Goal: Information Seeking & Learning: Learn about a topic

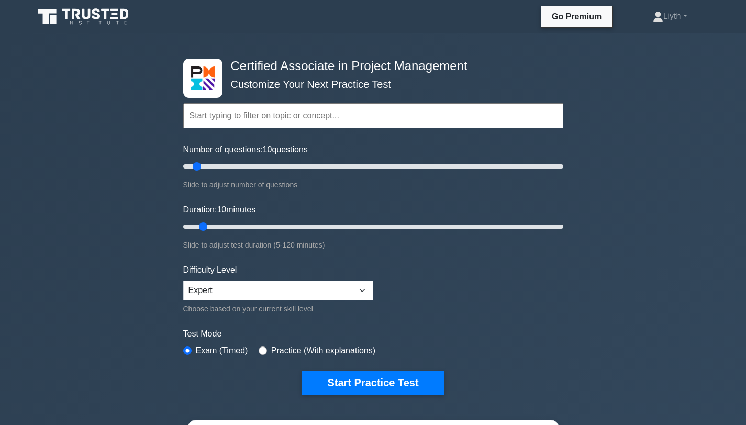
scroll to position [194, 0]
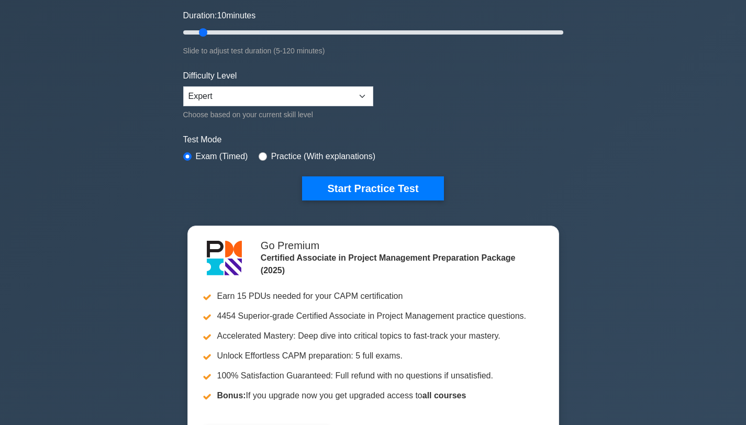
click at [398, 201] on div "Certified Associate in Project Management Customize Your Next Practice Test Top…" at bounding box center [373, 32] width 393 height 386
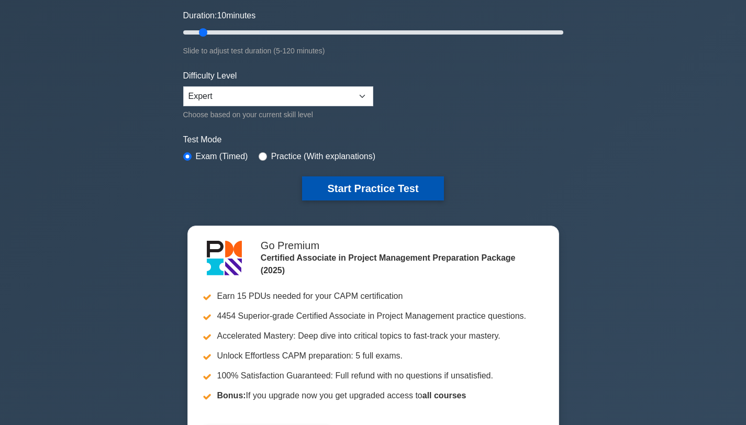
click at [434, 189] on button "Start Practice Test" at bounding box center [372, 188] width 141 height 24
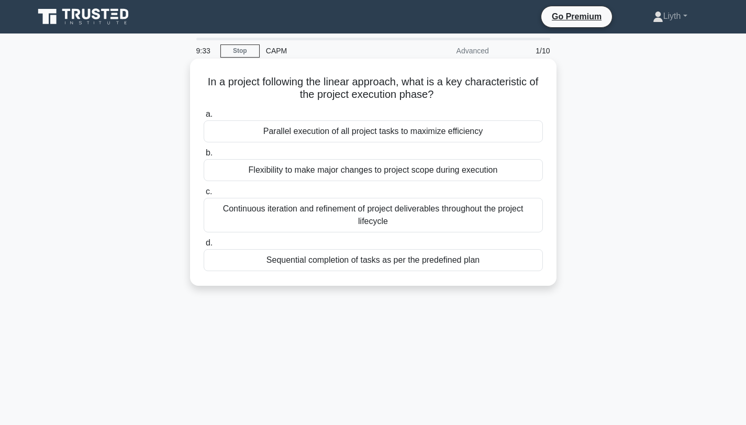
click at [514, 267] on div "Sequential completion of tasks as per the predefined plan" at bounding box center [373, 260] width 339 height 22
click at [204, 247] on input "d. Sequential completion of tasks as per the predefined plan" at bounding box center [204, 243] width 0 height 7
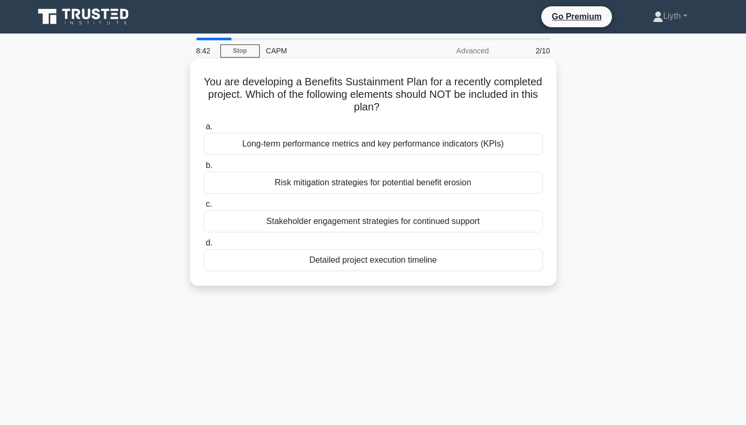
click at [511, 269] on div "Detailed project execution timeline" at bounding box center [373, 260] width 339 height 22
click at [204, 247] on input "d. Detailed project execution timeline" at bounding box center [204, 243] width 0 height 7
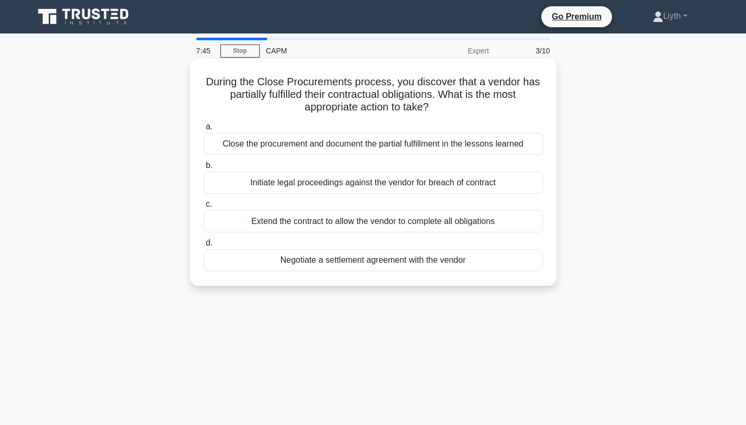
click at [526, 268] on div "Negotiate a settlement agreement with the vendor" at bounding box center [373, 260] width 339 height 22
click at [204, 247] on input "d. Negotiate a settlement agreement with the vendor" at bounding box center [204, 243] width 0 height 7
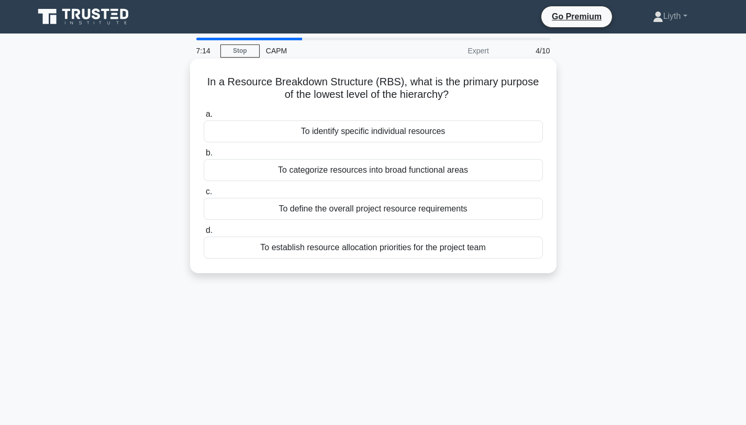
click at [460, 241] on div "To establish resource allocation priorities for the project team" at bounding box center [373, 248] width 339 height 22
click at [204, 234] on input "d. To establish resource allocation priorities for the project team" at bounding box center [204, 230] width 0 height 7
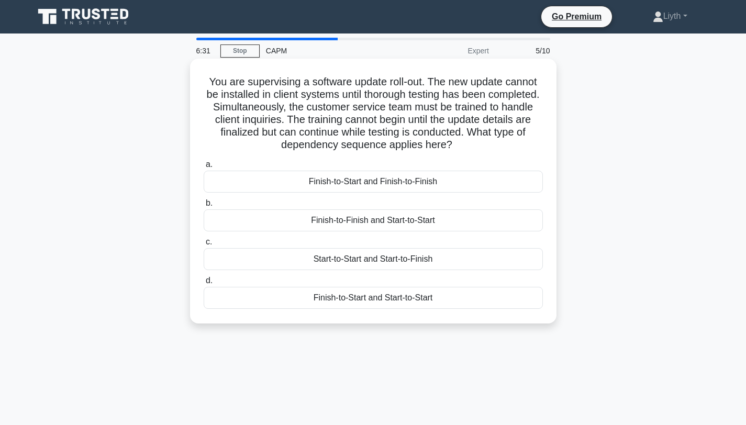
click at [504, 301] on div "Finish-to-Start and Start-to-Start" at bounding box center [373, 298] width 339 height 22
click at [204, 284] on input "d. Finish-to-Start and Start-to-Start" at bounding box center [204, 281] width 0 height 7
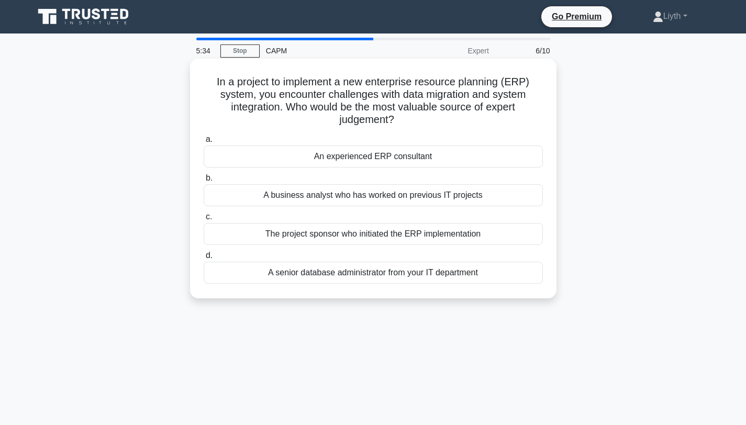
click at [508, 204] on div "A business analyst who has worked on previous IT projects" at bounding box center [373, 195] width 339 height 22
click at [204, 182] on input "b. A business analyst who has worked on previous IT projects" at bounding box center [204, 178] width 0 height 7
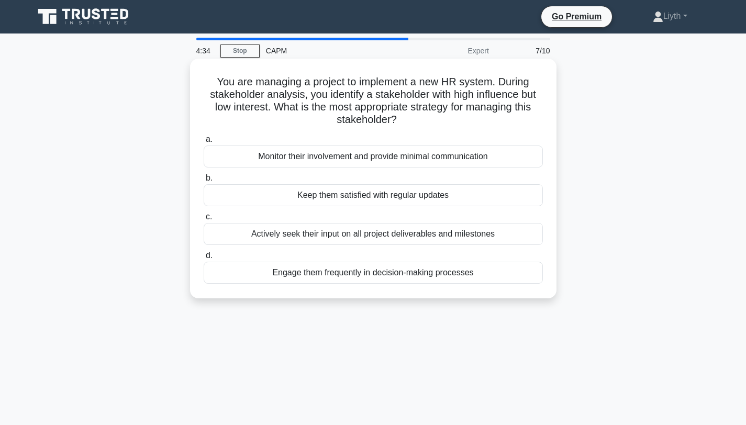
click at [415, 202] on div "Keep them satisfied with regular updates" at bounding box center [373, 195] width 339 height 22
click at [204, 182] on input "b. Keep them satisfied with regular updates" at bounding box center [204, 178] width 0 height 7
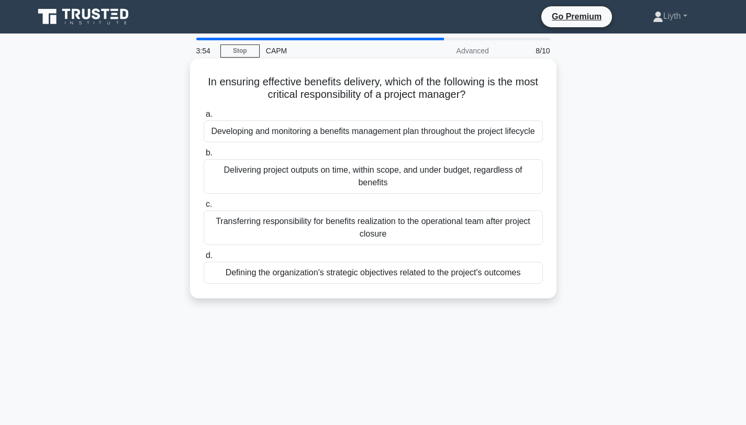
click at [503, 131] on div "Developing and monitoring a benefits management plan throughout the project lif…" at bounding box center [373, 131] width 339 height 22
click at [204, 118] on input "a. Developing and monitoring a benefits management plan throughout the project …" at bounding box center [204, 114] width 0 height 7
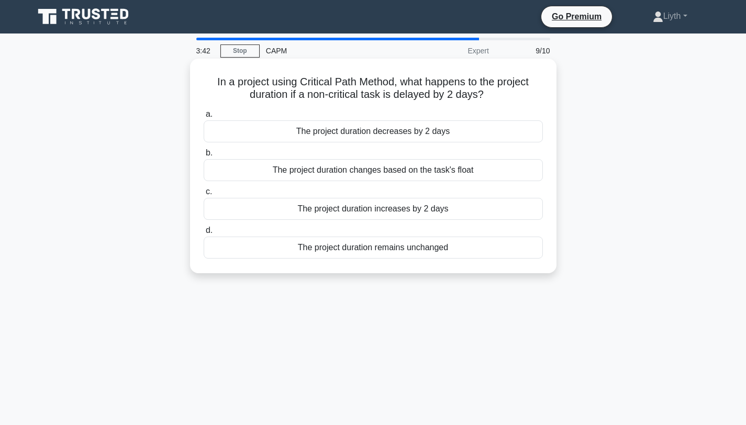
click at [526, 252] on div "The project duration remains unchanged" at bounding box center [373, 248] width 339 height 22
click at [204, 234] on input "d. The project duration remains unchanged" at bounding box center [204, 230] width 0 height 7
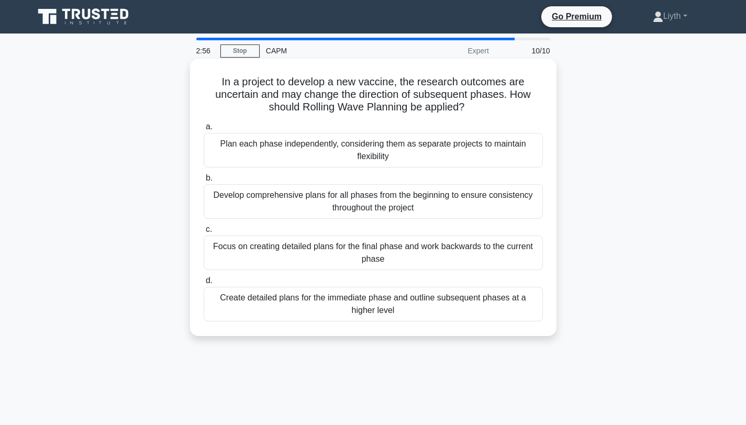
click at [450, 144] on div "Plan each phase independently, considering them as separate projects to maintai…" at bounding box center [373, 150] width 339 height 35
click at [204, 130] on input "a. Plan each phase independently, considering them as separate projects to main…" at bounding box center [204, 127] width 0 height 7
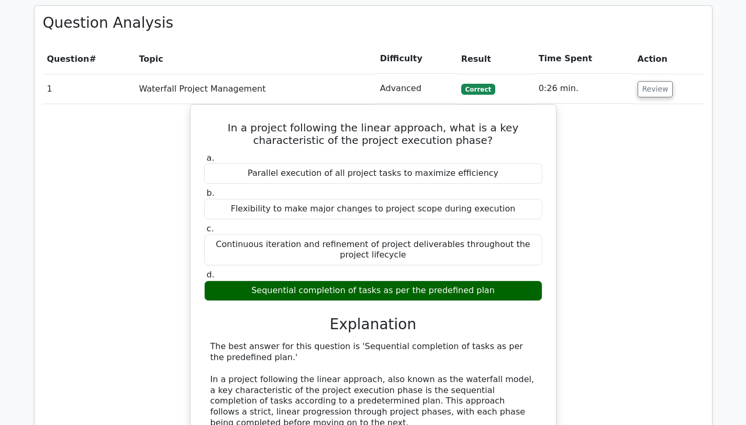
scroll to position [758, 0]
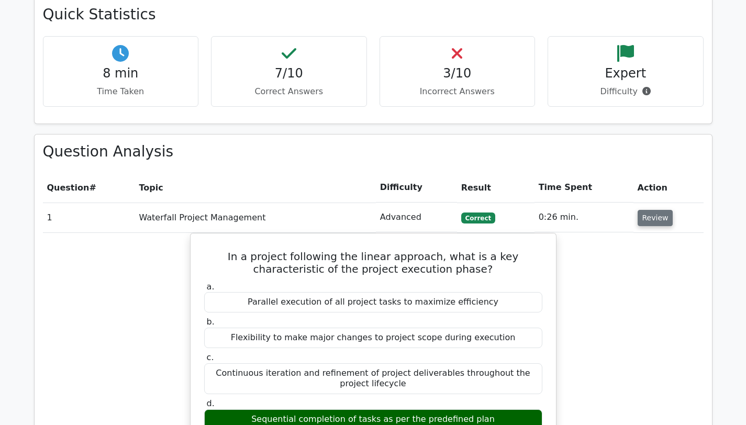
click at [641, 210] on button "Review" at bounding box center [656, 218] width 36 height 16
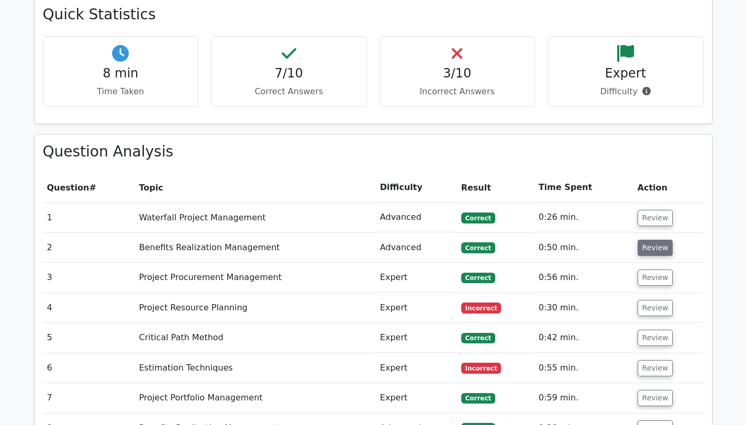
click at [653, 240] on button "Review" at bounding box center [656, 248] width 36 height 16
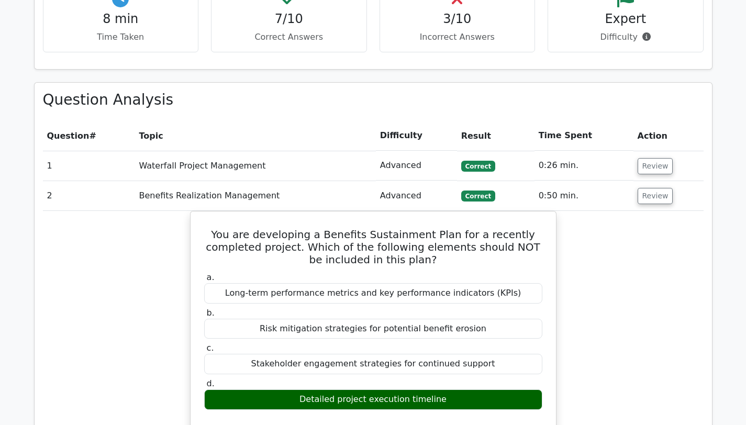
scroll to position [868, 0]
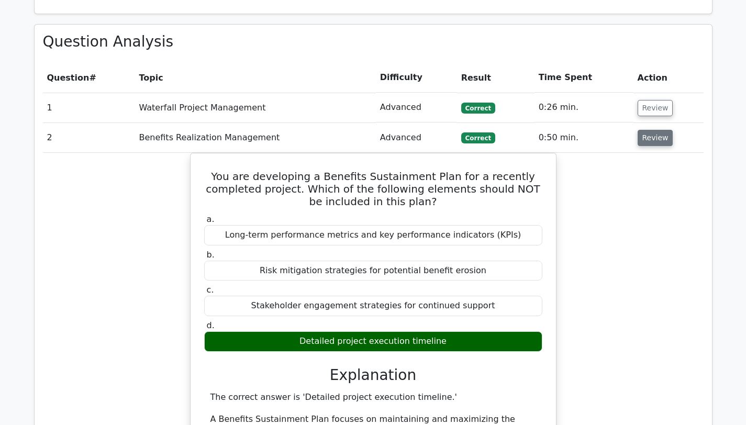
click at [651, 130] on button "Review" at bounding box center [656, 138] width 36 height 16
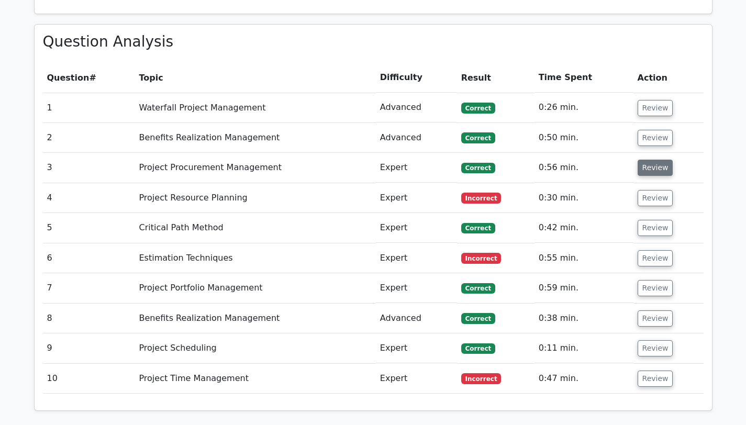
click at [655, 160] on button "Review" at bounding box center [656, 168] width 36 height 16
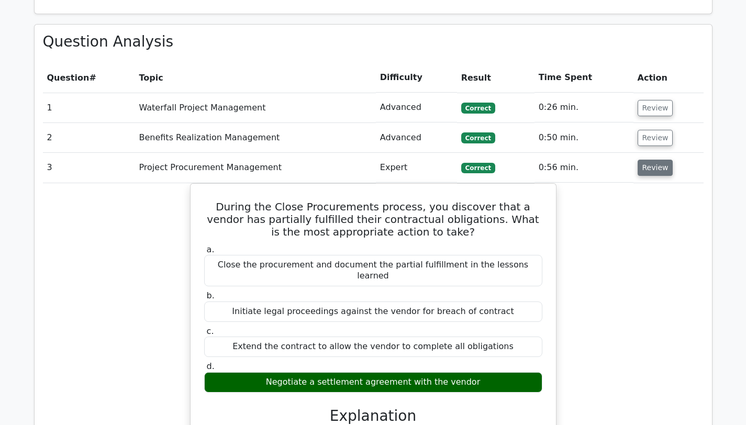
click at [655, 160] on button "Review" at bounding box center [656, 168] width 36 height 16
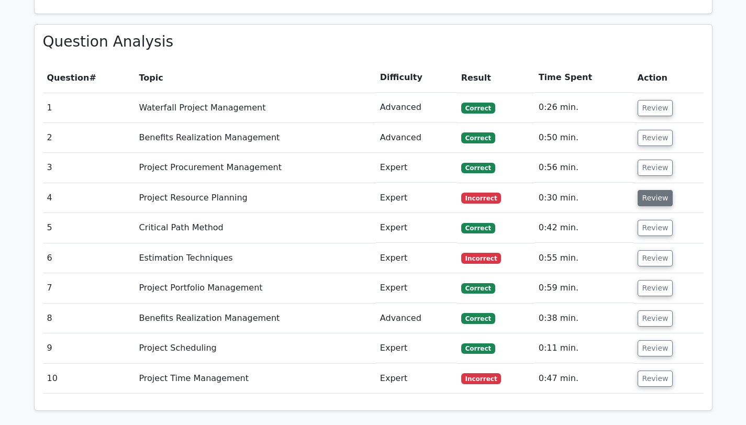
click at [653, 190] on button "Review" at bounding box center [656, 198] width 36 height 16
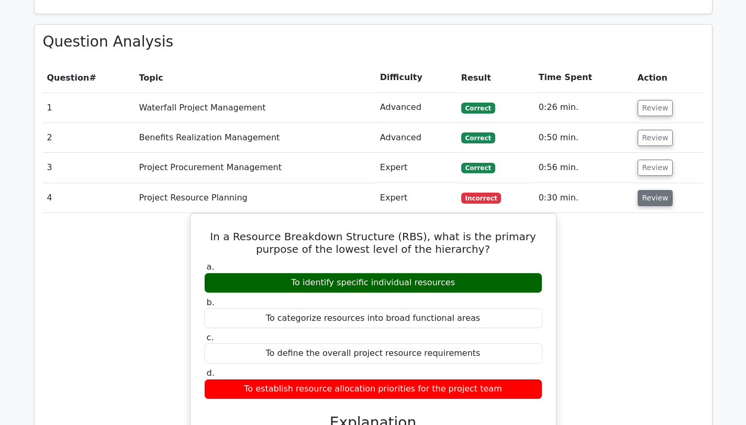
click at [653, 190] on button "Review" at bounding box center [656, 198] width 36 height 16
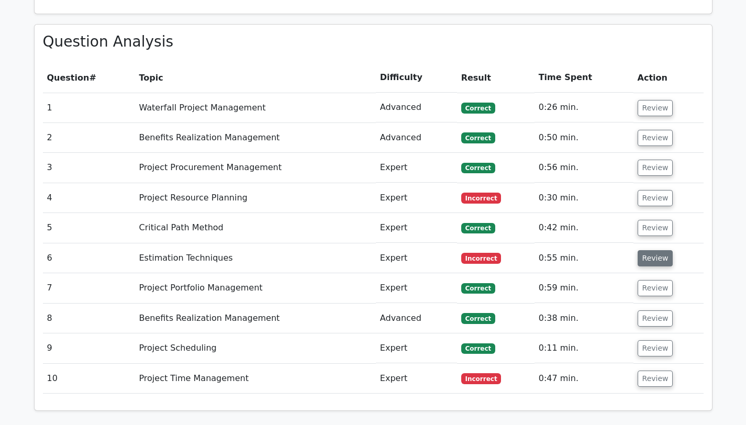
click at [660, 250] on button "Review" at bounding box center [656, 258] width 36 height 16
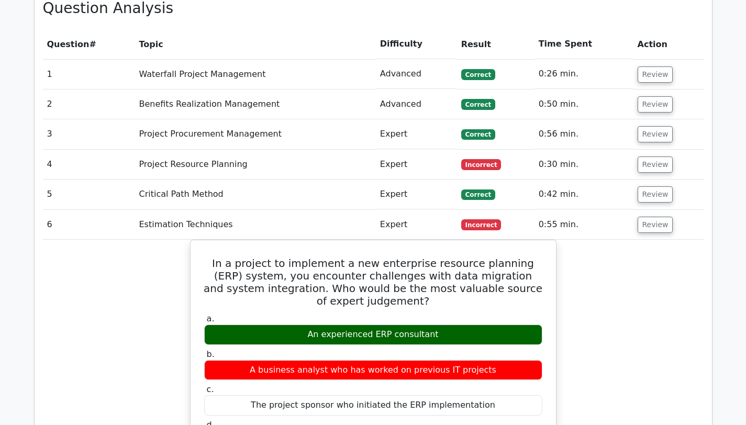
scroll to position [950, 0]
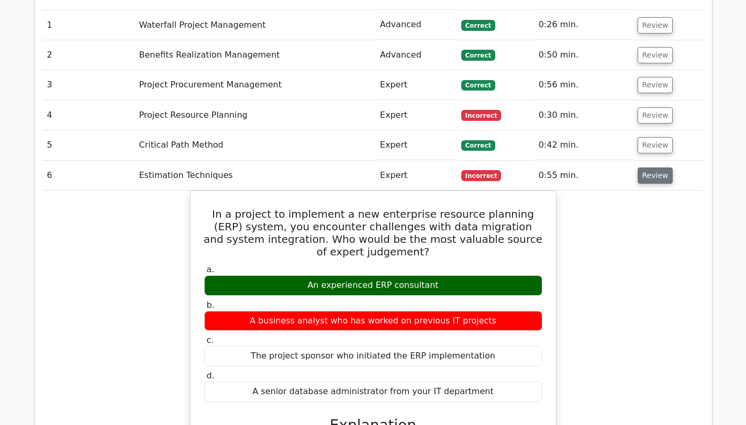
click at [665, 168] on button "Review" at bounding box center [656, 176] width 36 height 16
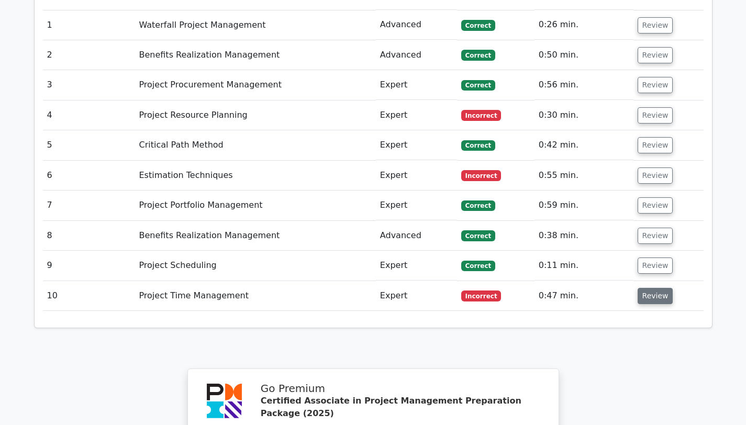
click at [667, 288] on button "Review" at bounding box center [656, 296] width 36 height 16
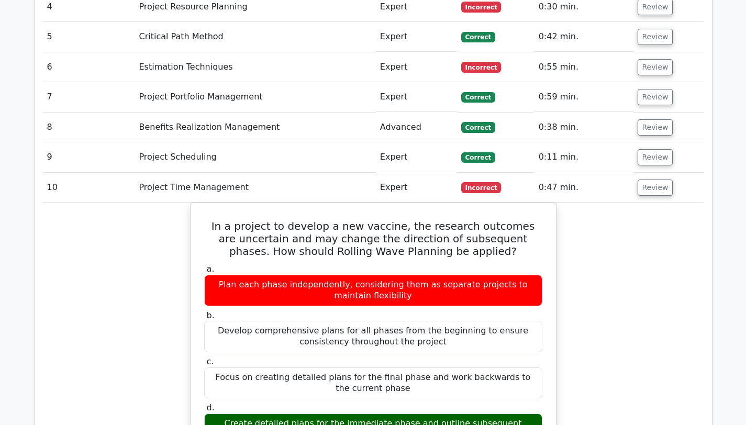
scroll to position [1154, 0]
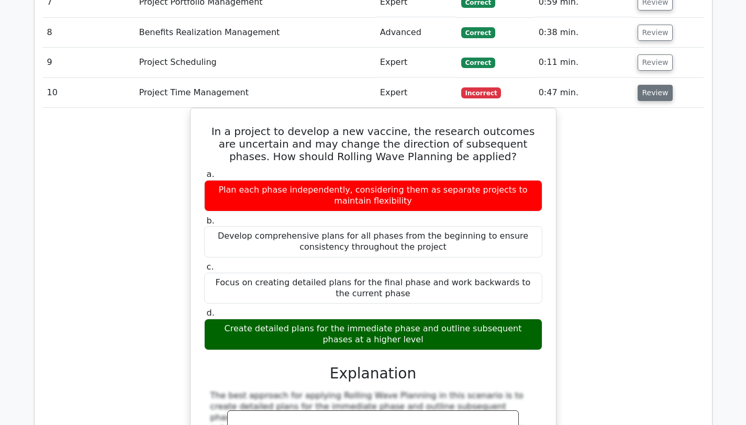
click at [651, 85] on button "Review" at bounding box center [656, 93] width 36 height 16
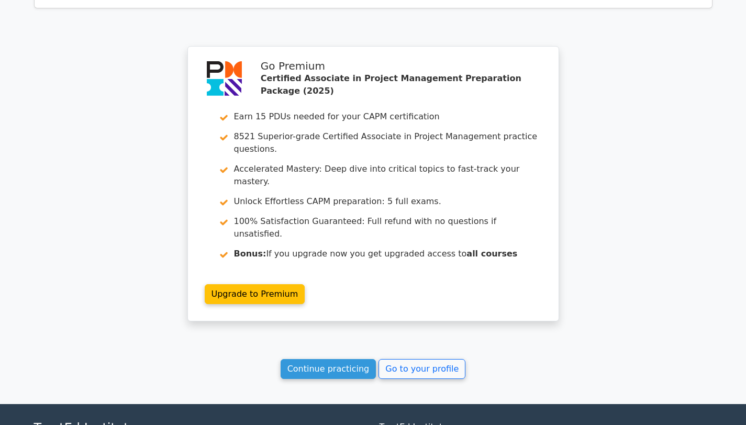
scroll to position [1326, 0]
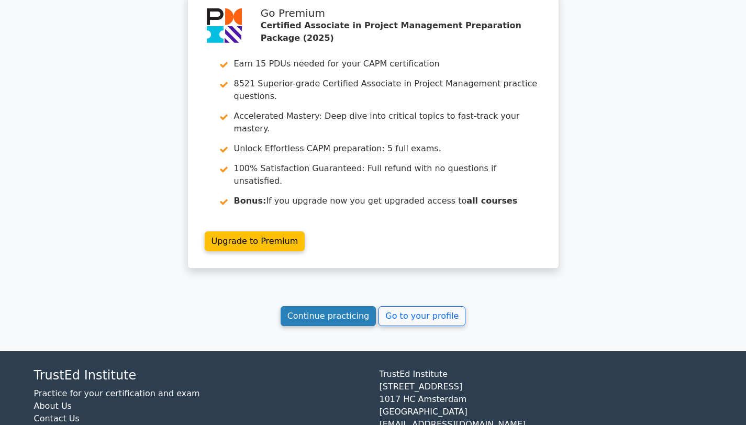
click at [358, 306] on link "Continue practicing" at bounding box center [329, 316] width 96 height 20
